Goal: Find specific page/section: Find specific page/section

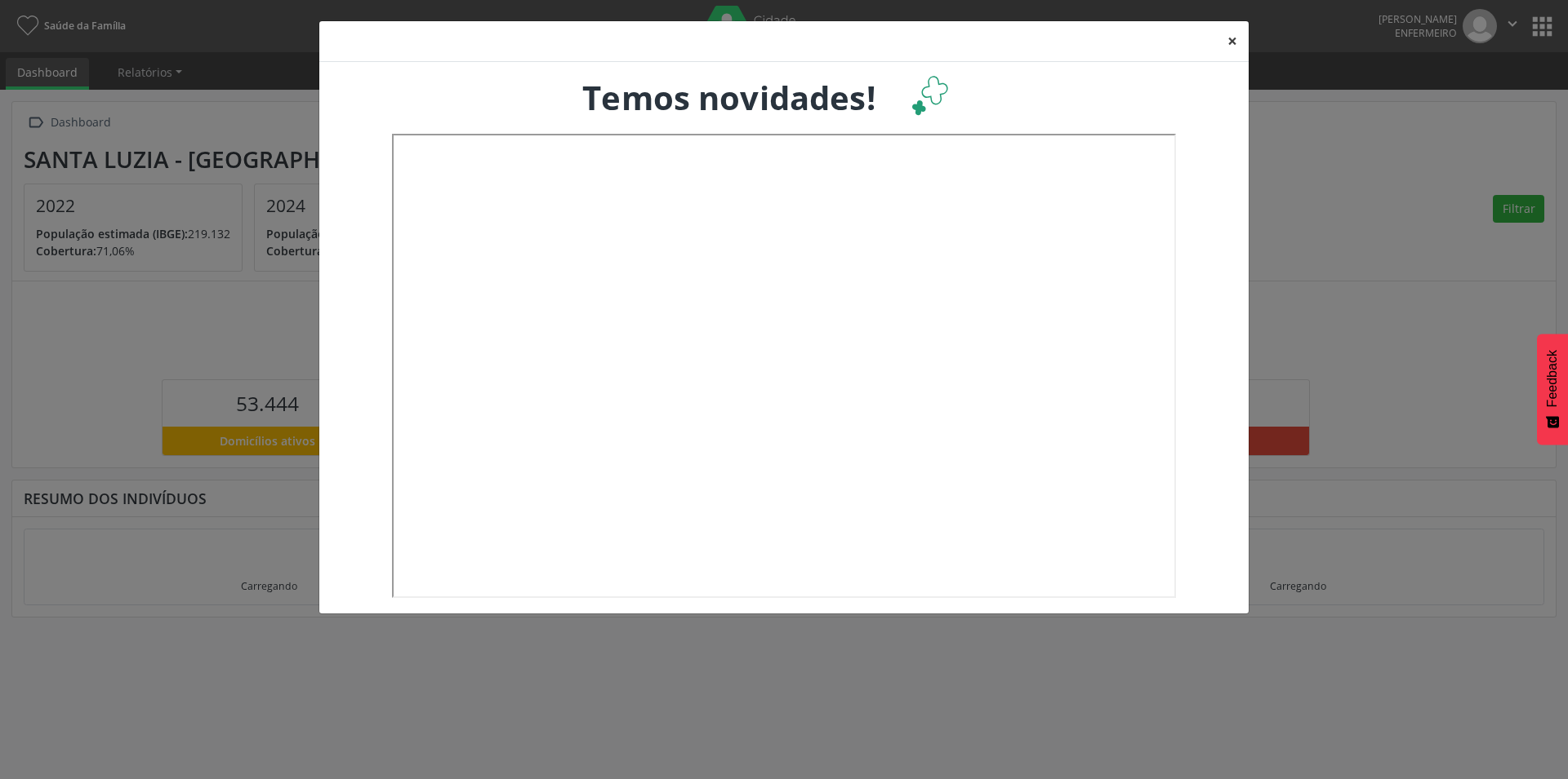
click at [1245, 42] on button "×" at bounding box center [1233, 41] width 33 height 40
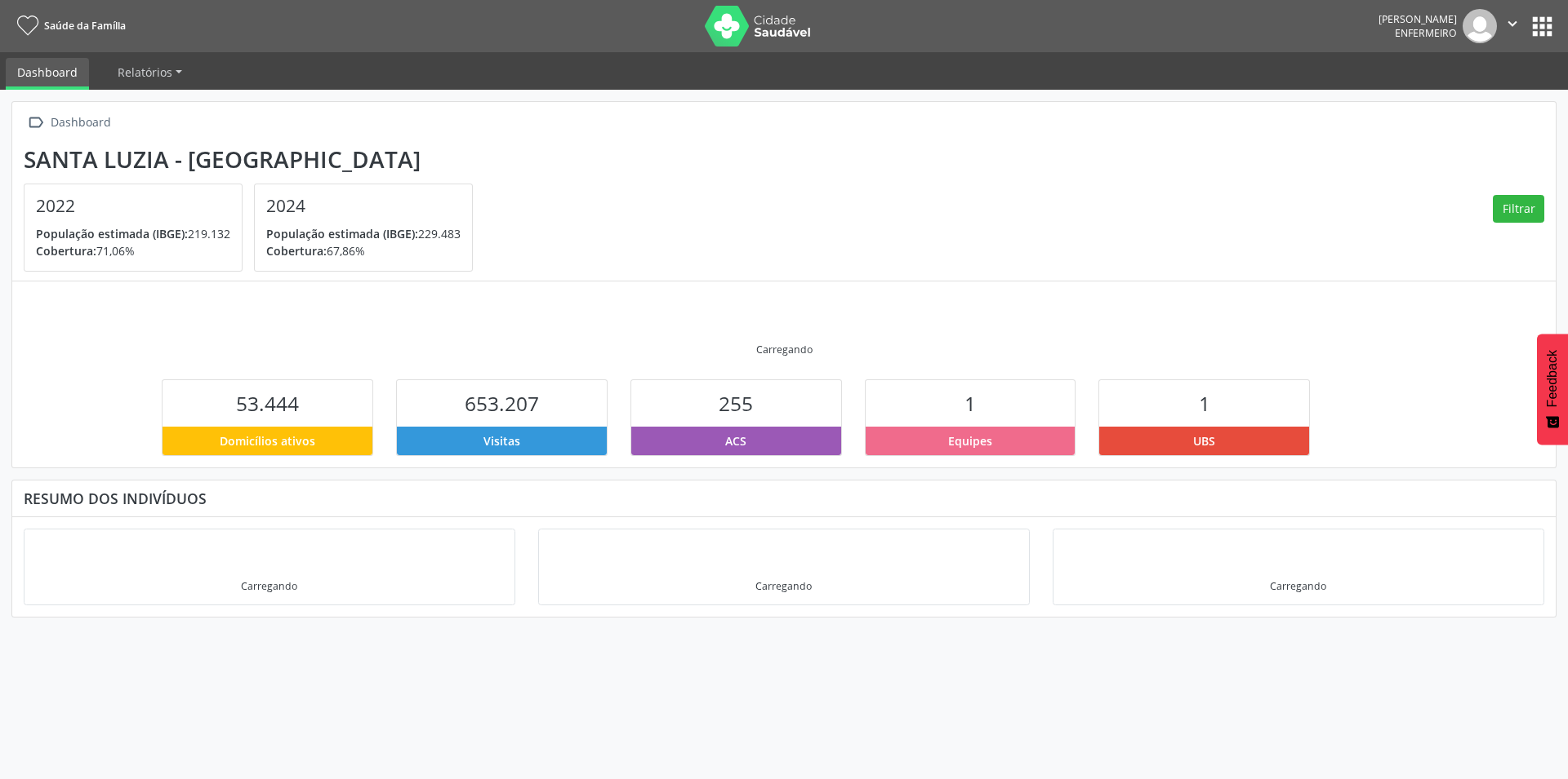
click at [1542, 32] on button "apps" at bounding box center [1542, 26] width 28 height 28
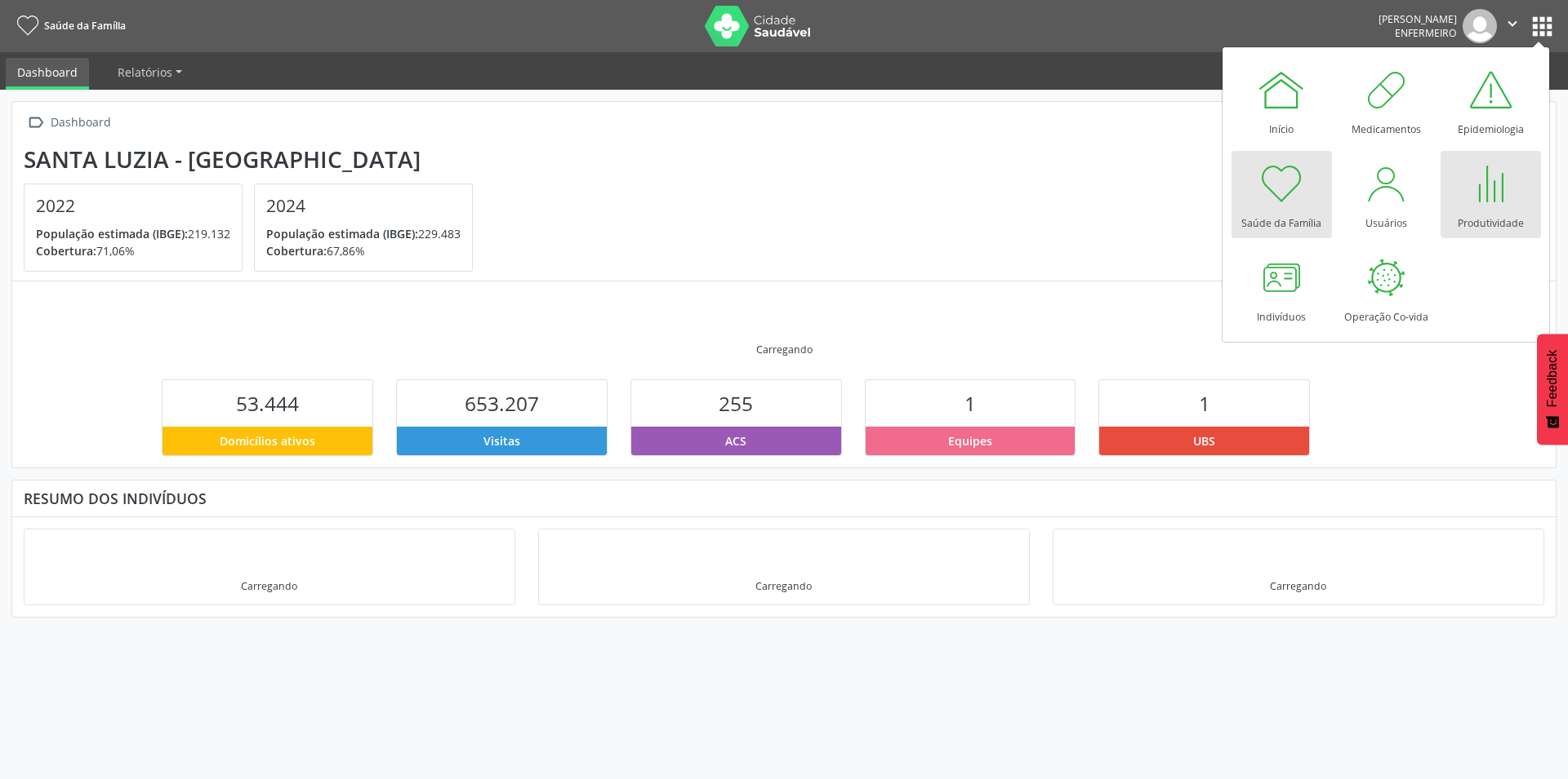
click at [1481, 218] on div "Produtividade" at bounding box center [1490, 219] width 66 height 22
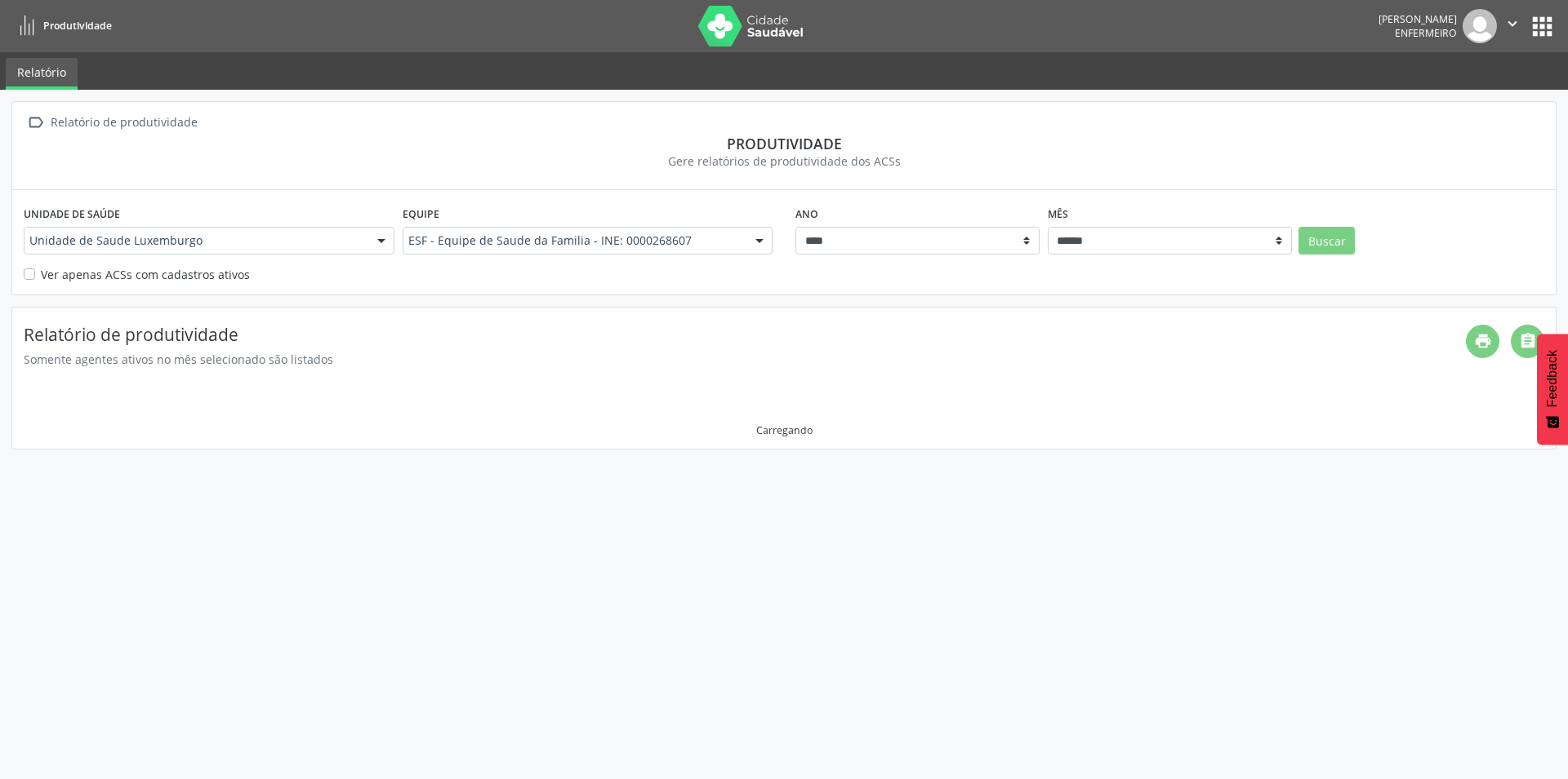
click at [41, 272] on label "Ver apenas ACSs com cadastros ativos" at bounding box center [145, 274] width 209 height 17
click at [1333, 242] on button "Buscar" at bounding box center [1327, 240] width 57 height 27
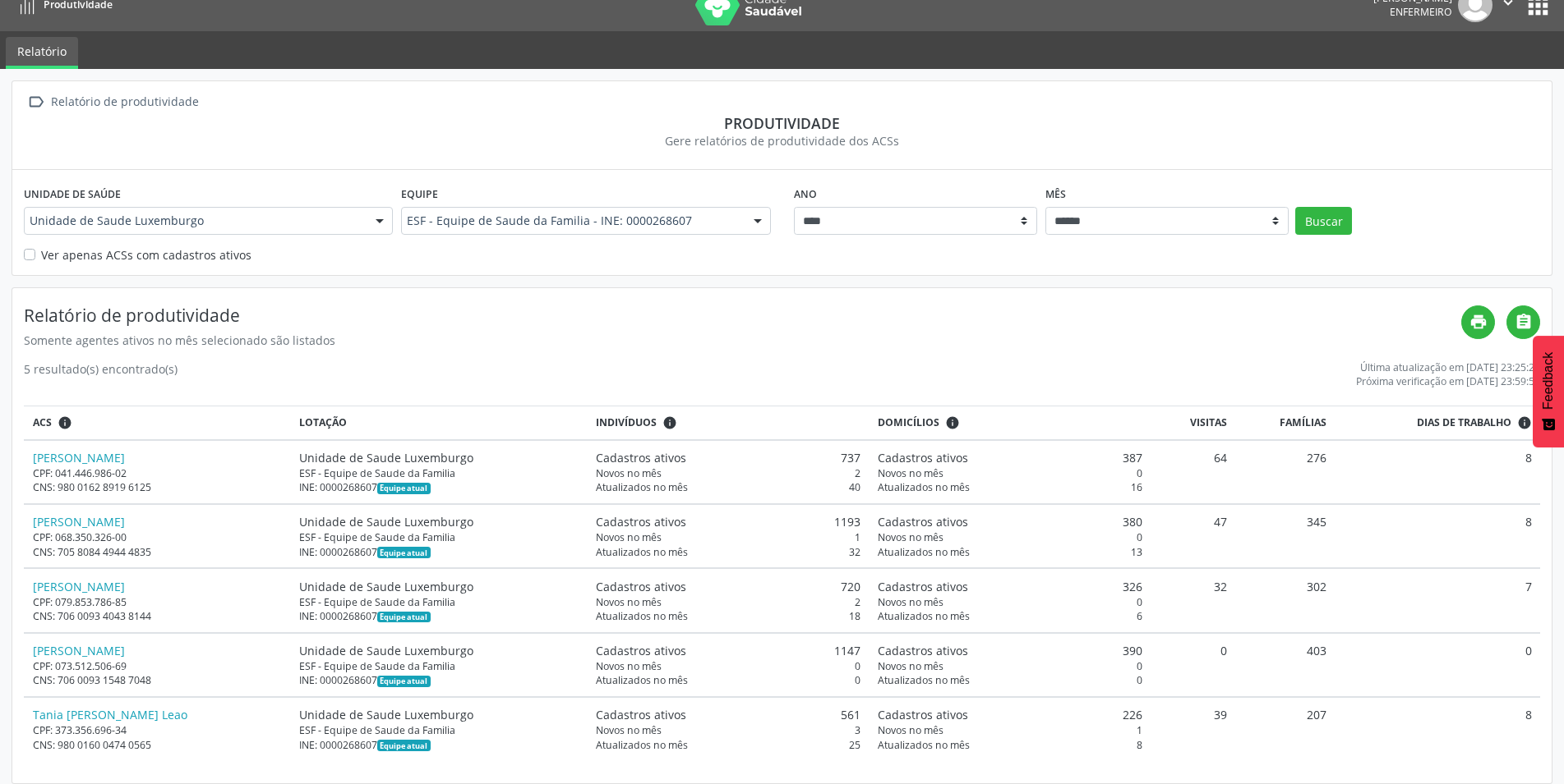
scroll to position [33, 0]
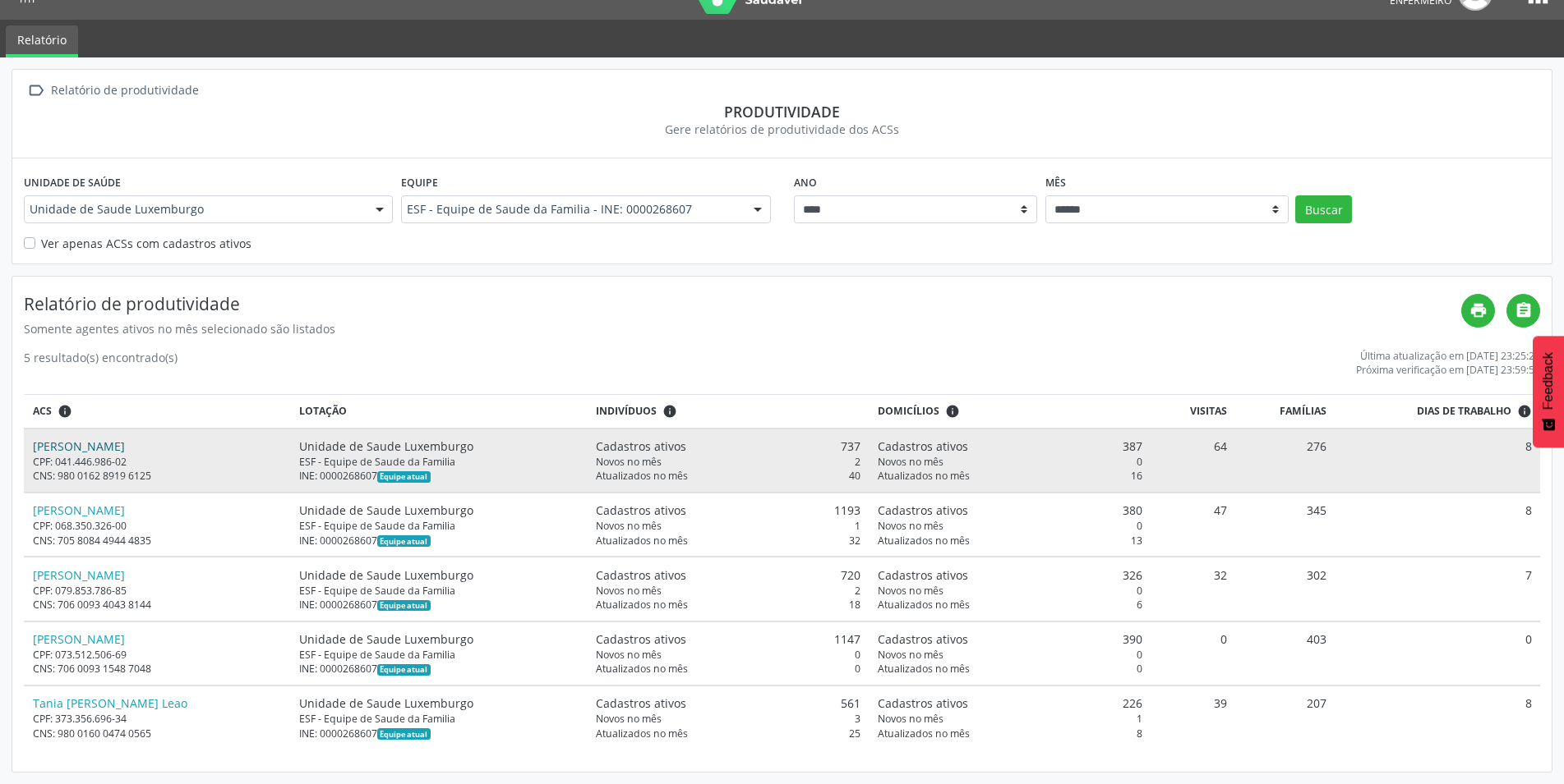
click at [125, 448] on link "[PERSON_NAME]" at bounding box center [79, 446] width 92 height 16
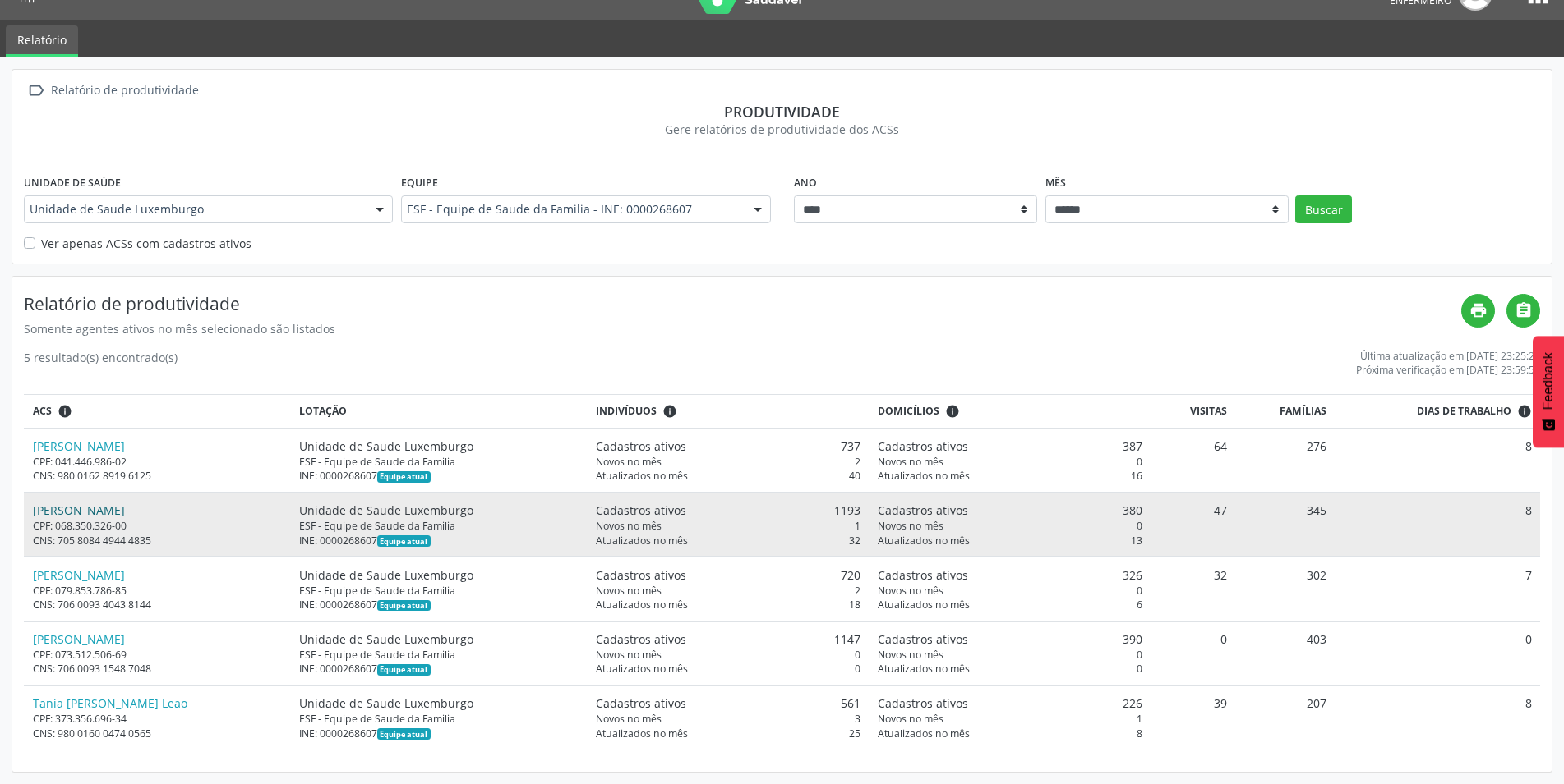
click at [74, 512] on link "[PERSON_NAME]" at bounding box center [79, 510] width 92 height 16
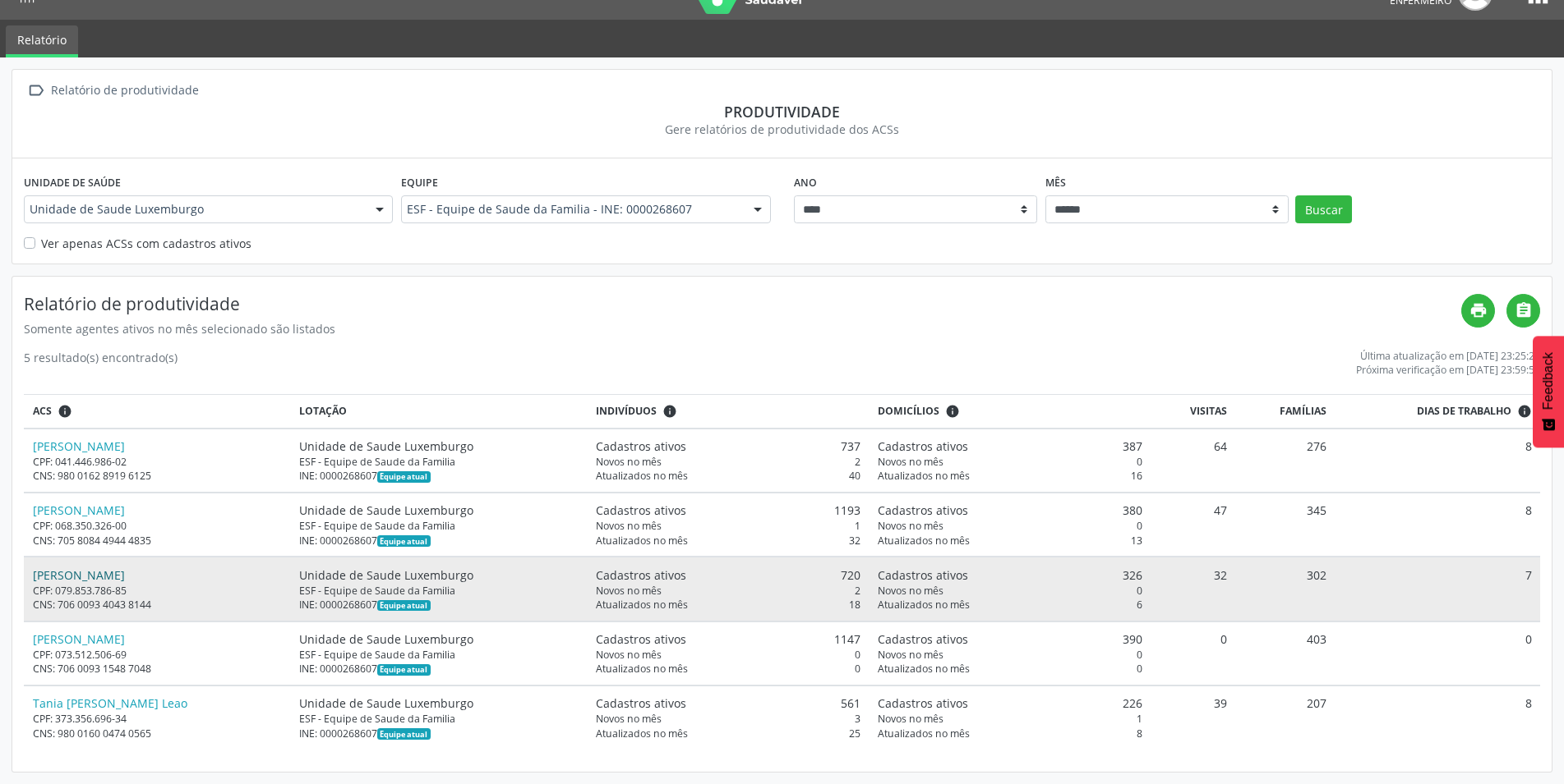
click at [104, 572] on link "[PERSON_NAME]" at bounding box center [79, 575] width 92 height 16
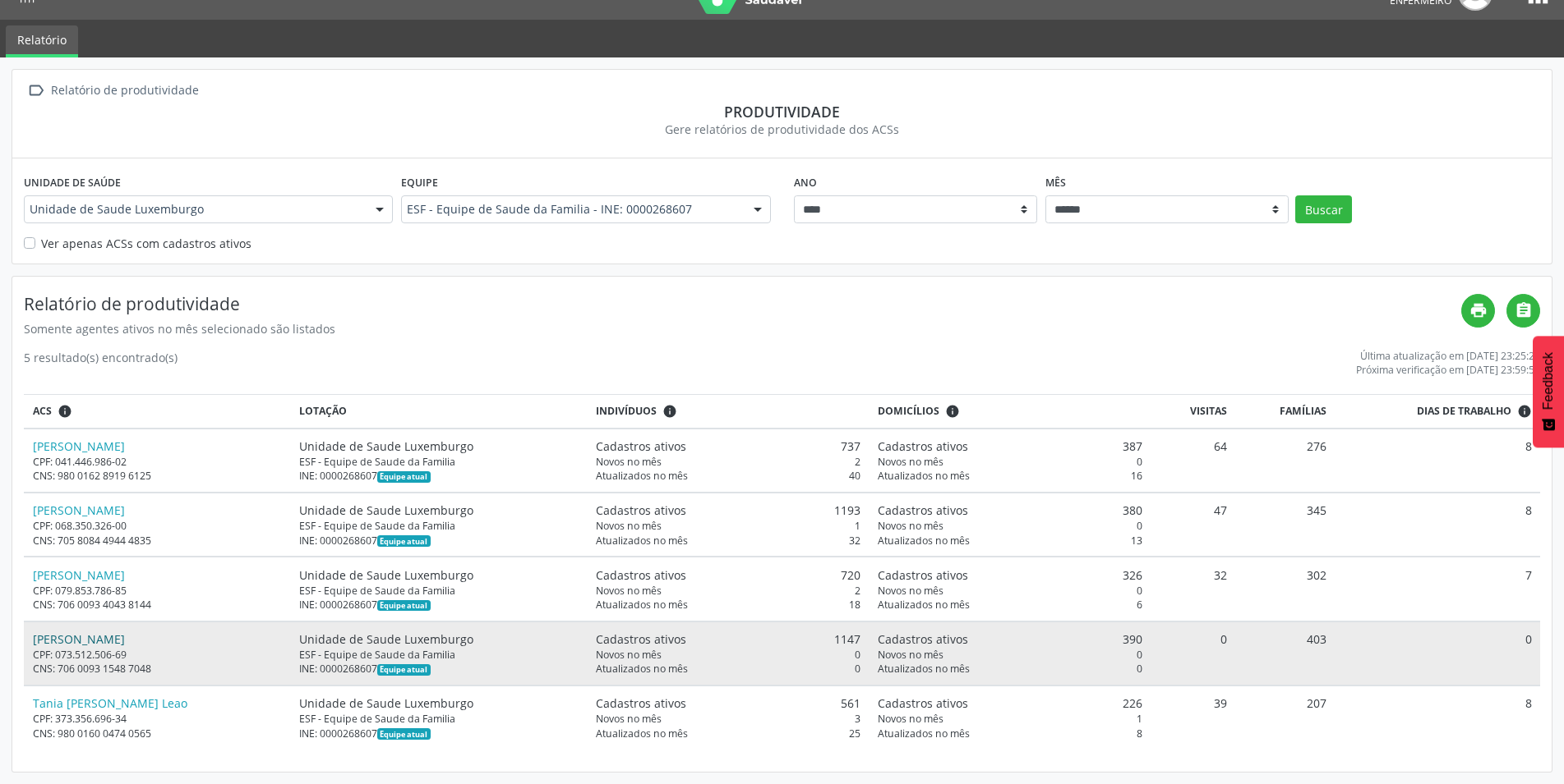
click at [93, 633] on link "[PERSON_NAME]" at bounding box center [79, 639] width 92 height 16
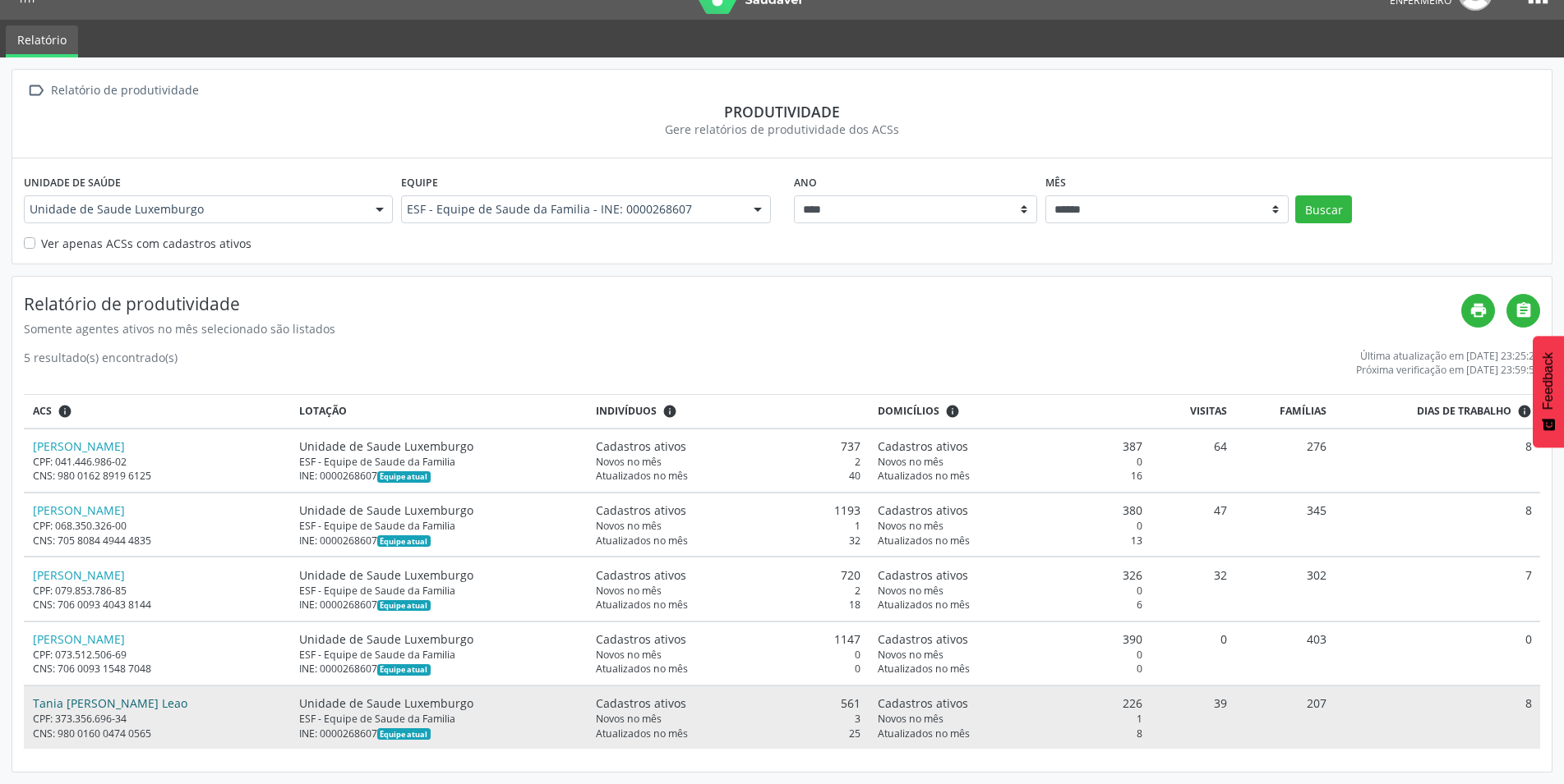
click at [158, 707] on link "Tania [PERSON_NAME] Leao" at bounding box center [110, 703] width 154 height 16
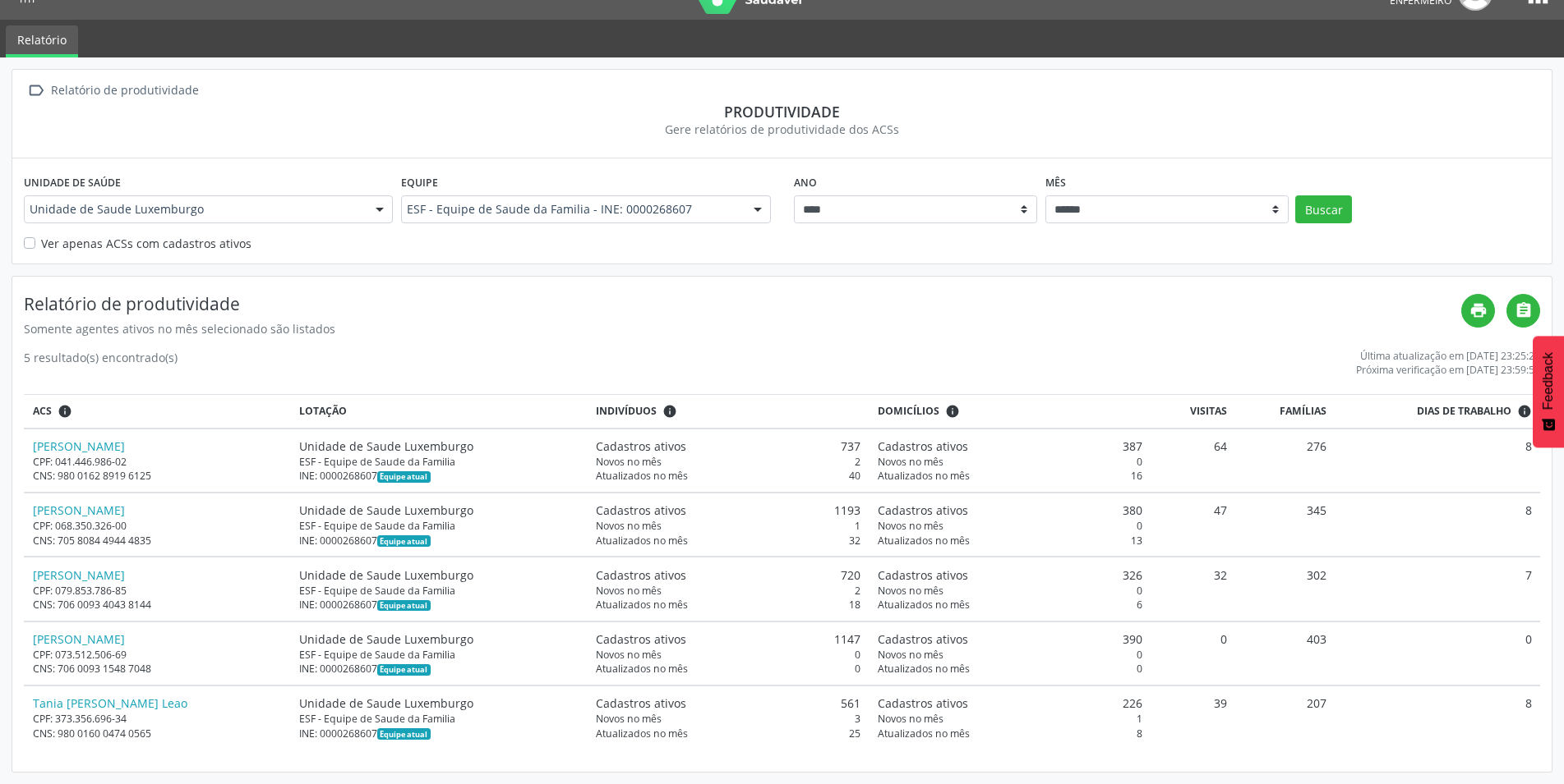
scroll to position [0, 0]
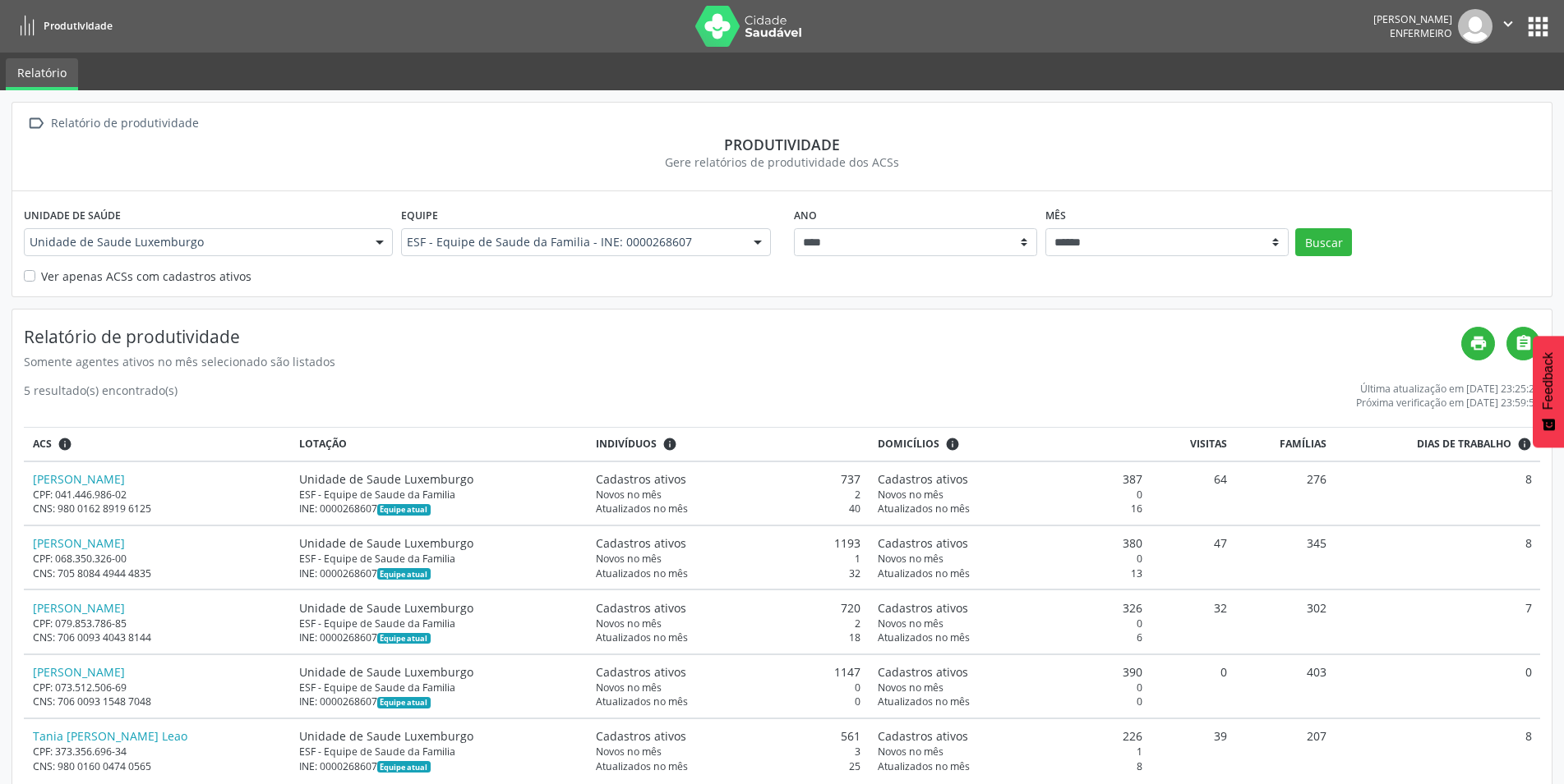
click at [1423, 17] on div "[PERSON_NAME]" at bounding box center [1412, 18] width 79 height 14
click at [1501, 31] on icon "" at bounding box center [1508, 24] width 18 height 18
click at [1530, 25] on button "apps" at bounding box center [1537, 26] width 29 height 28
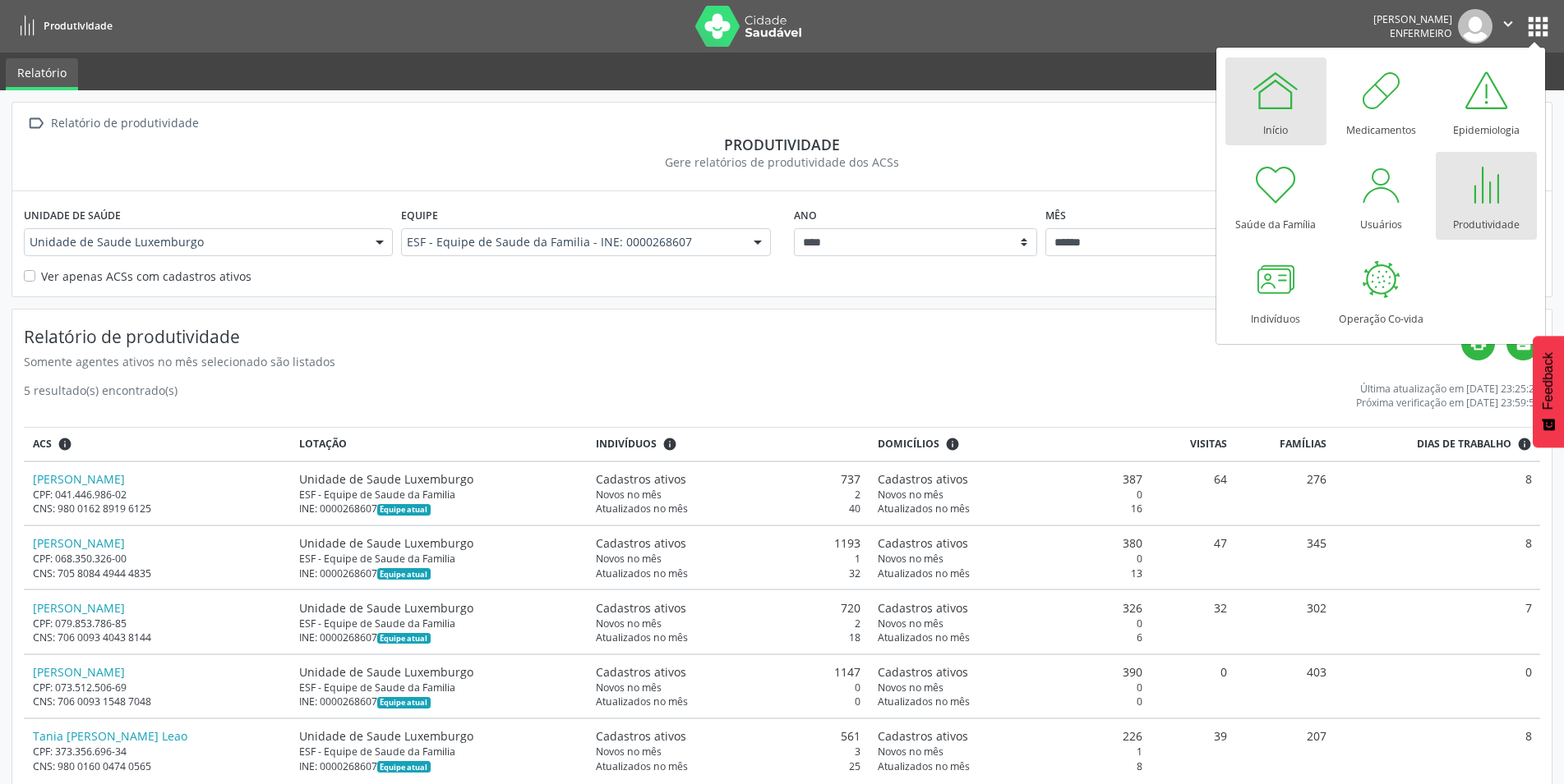
click at [1273, 89] on div at bounding box center [1275, 90] width 50 height 50
